Goal: Information Seeking & Learning: Learn about a topic

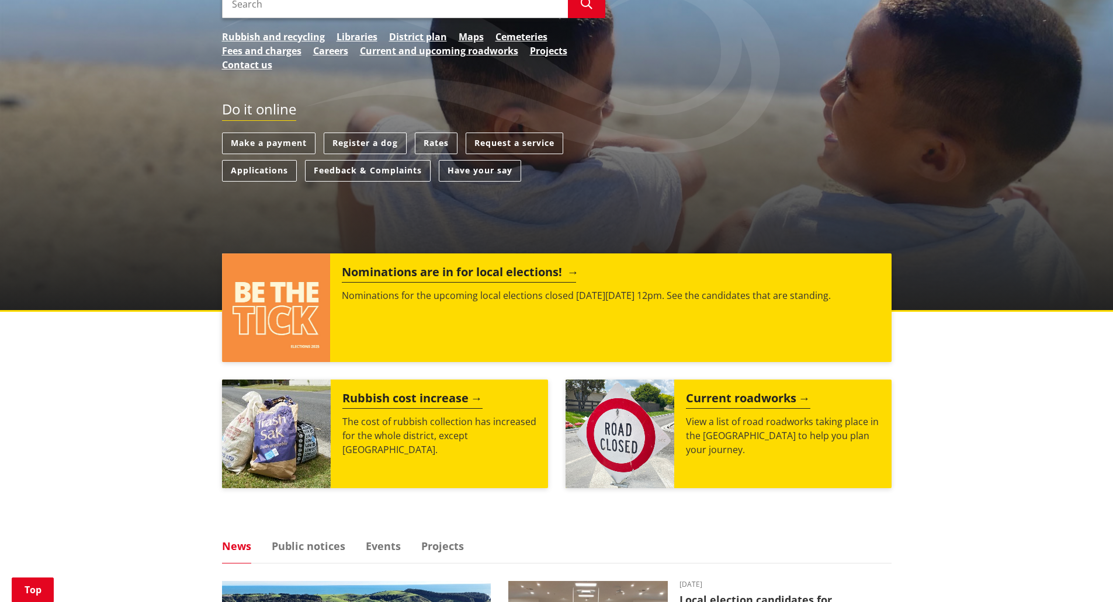
scroll to position [234, 0]
click at [523, 286] on div "Nominations are in for local elections! Nominations for the upcoming local elec…" at bounding box center [610, 307] width 561 height 109
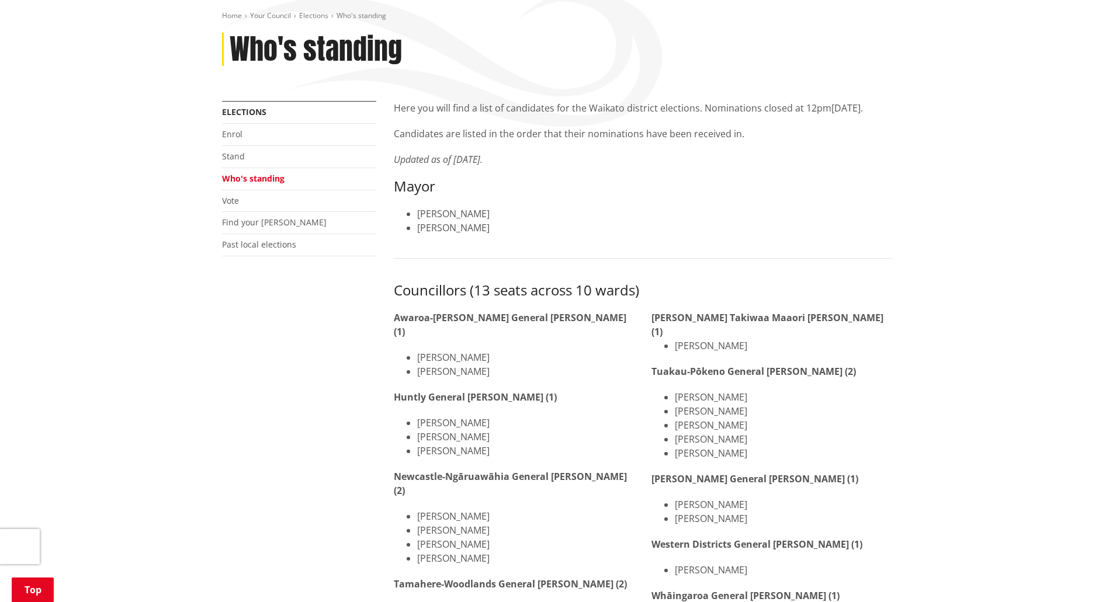
scroll to position [234, 0]
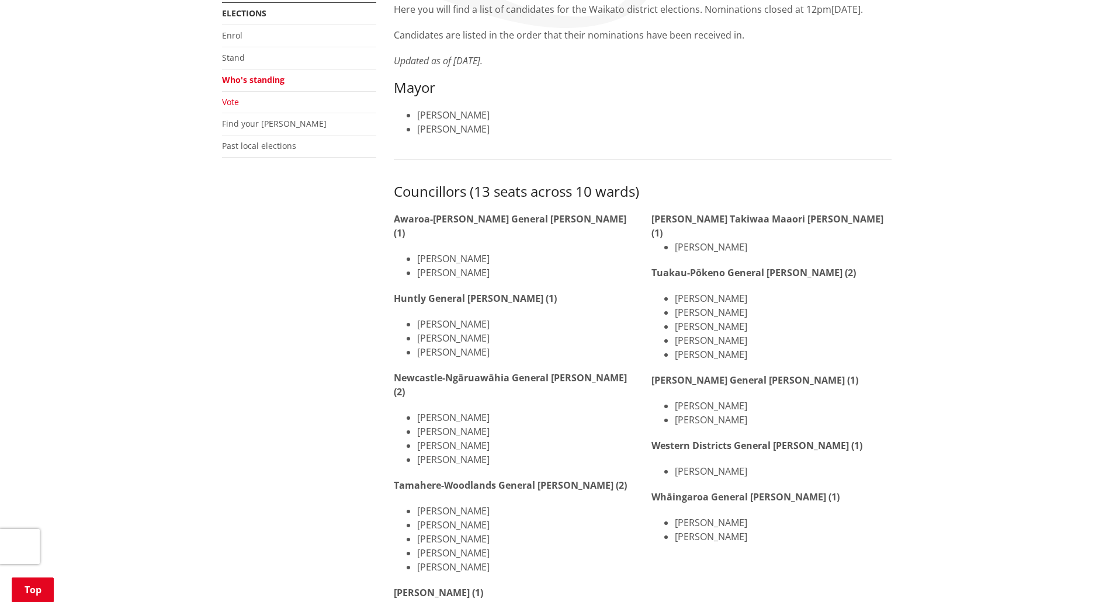
click at [231, 102] on link "Vote" at bounding box center [230, 101] width 17 height 11
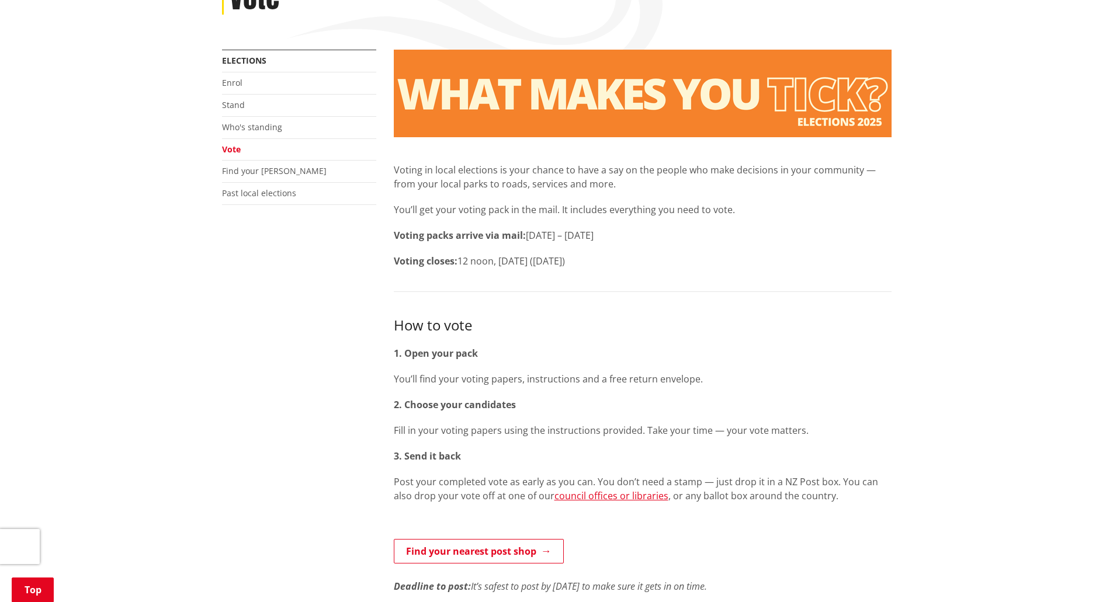
scroll to position [175, 0]
